Goal: Transaction & Acquisition: Purchase product/service

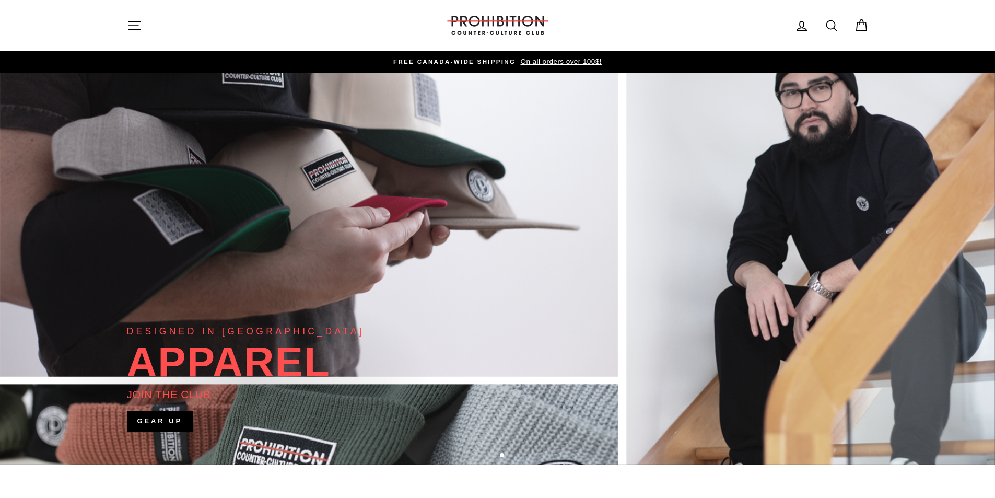
click at [134, 17] on button "Site navigation" at bounding box center [134, 25] width 27 height 22
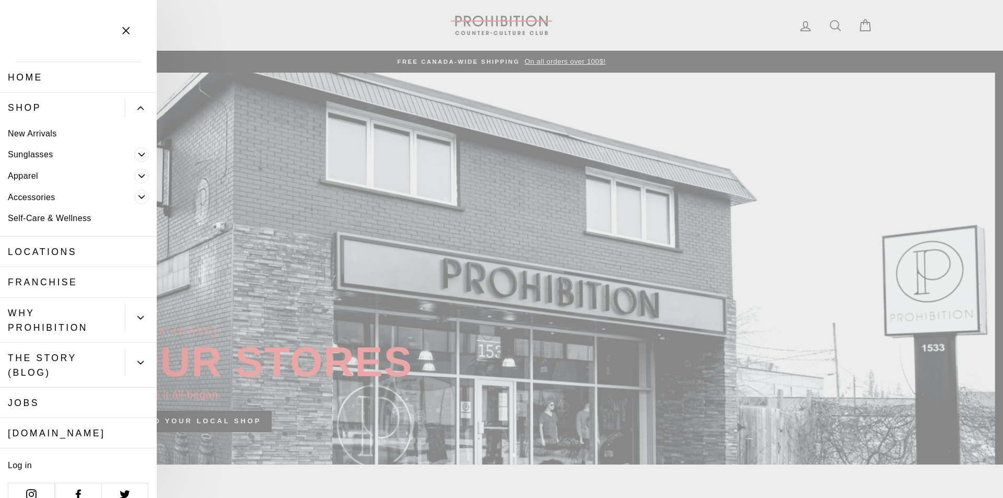
click at [138, 155] on icon "Primary" at bounding box center [141, 154] width 6 height 6
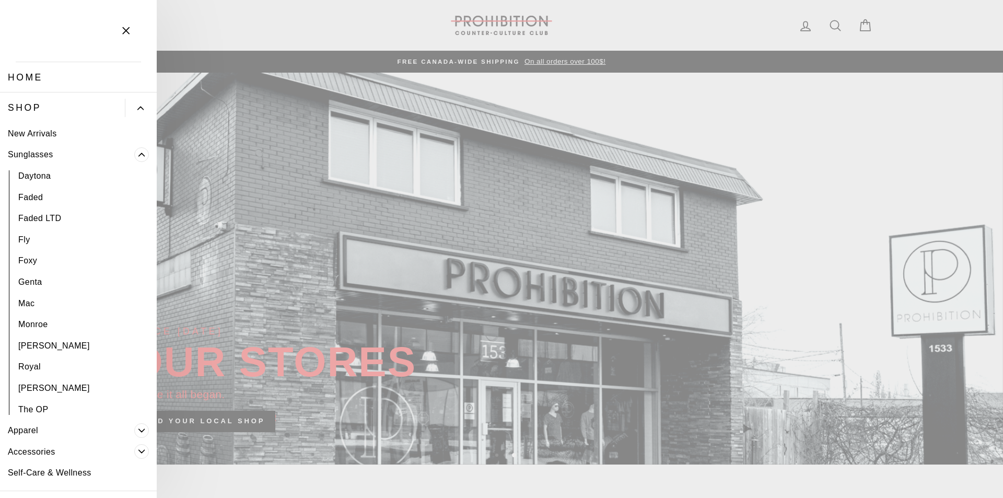
click at [138, 155] on icon "Primary" at bounding box center [141, 154] width 6 height 6
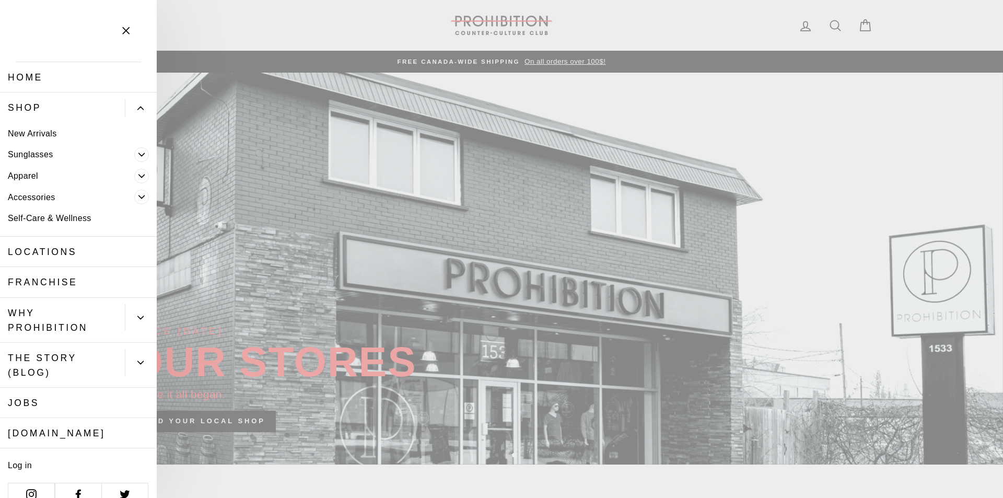
click at [138, 179] on icon "Primary" at bounding box center [141, 176] width 6 height 6
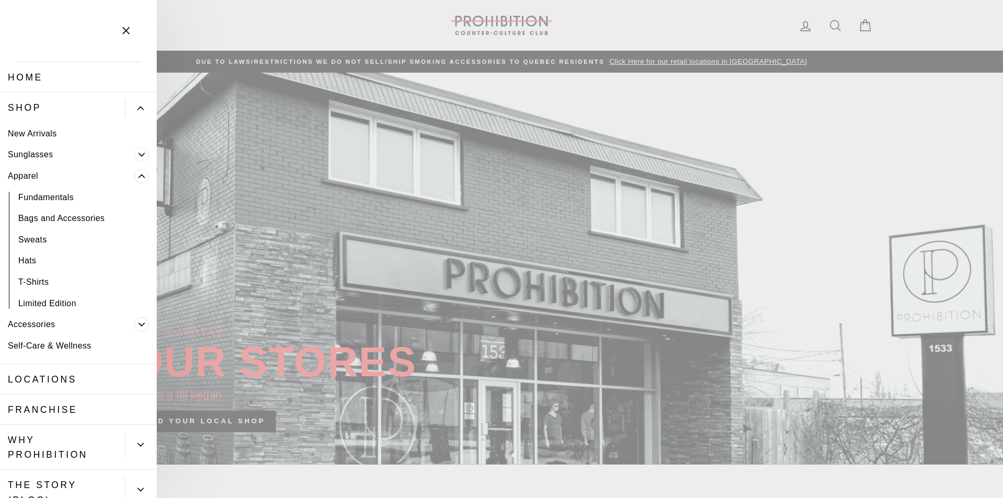
click at [138, 179] on icon "Primary" at bounding box center [141, 176] width 6 height 6
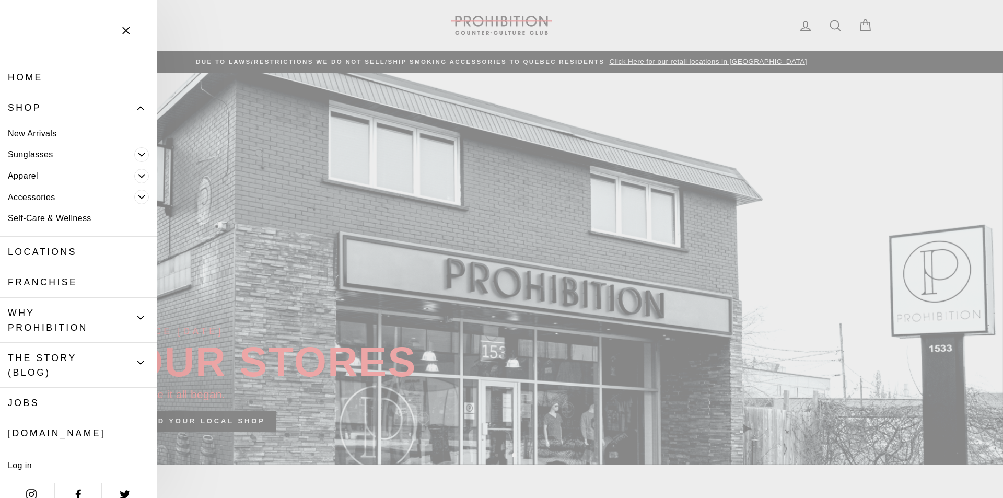
click at [139, 204] on button "Primary" at bounding box center [145, 196] width 22 height 21
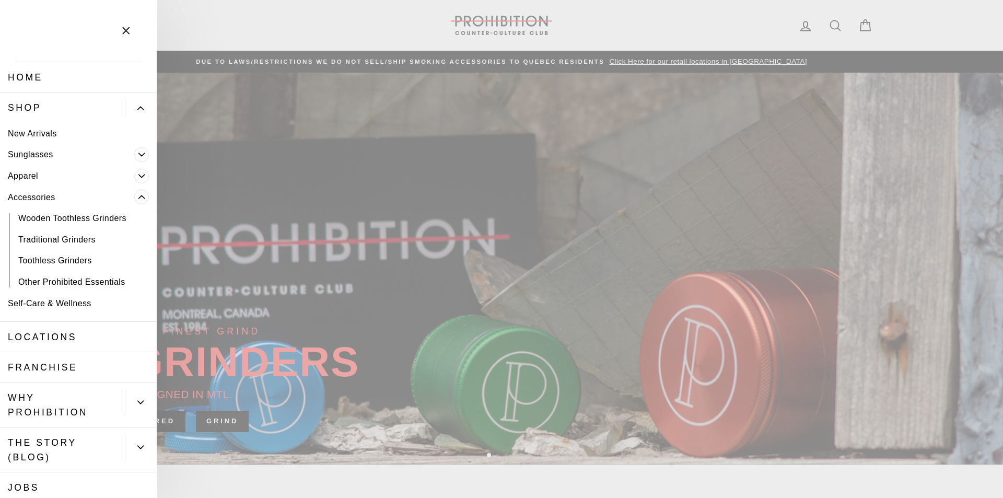
click at [106, 218] on link "Wooden Toothless Grinders" at bounding box center [78, 218] width 157 height 21
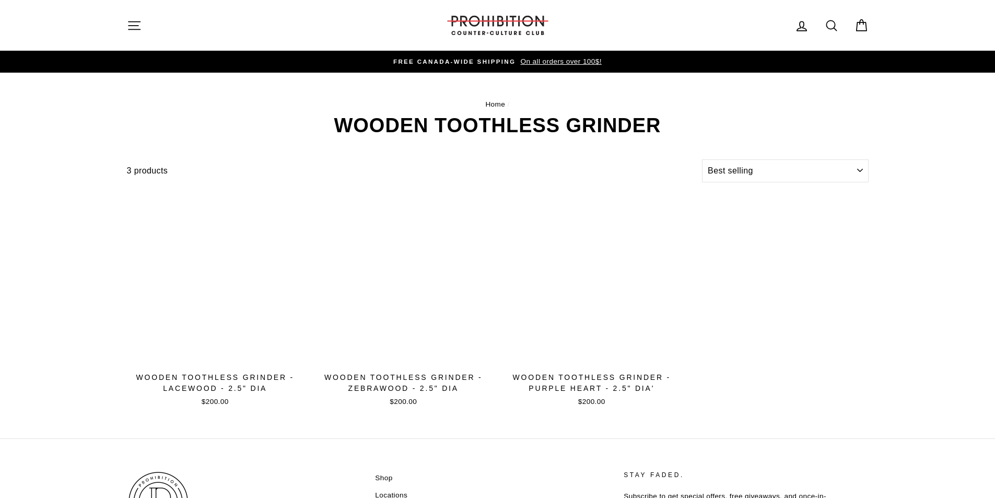
select select "best-selling"
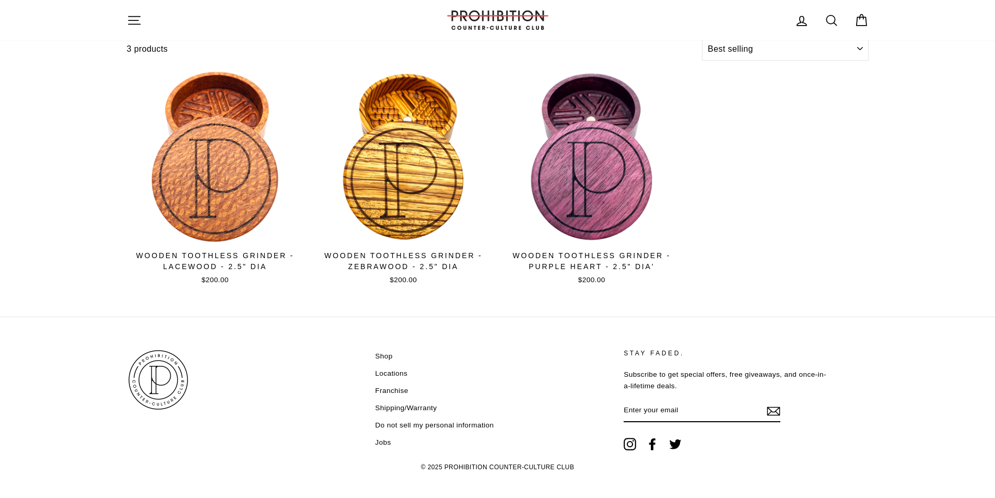
scroll to position [131, 0]
